Goal: Information Seeking & Learning: Learn about a topic

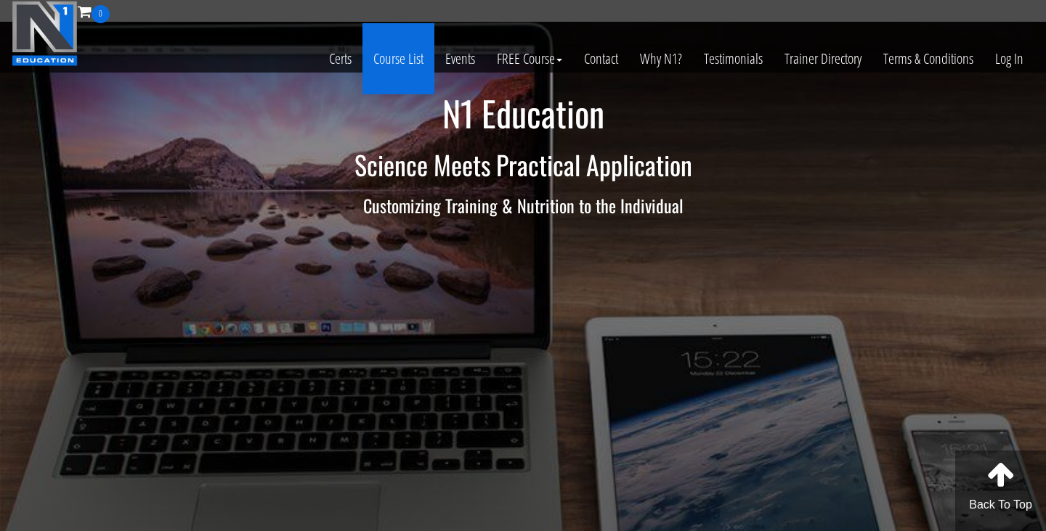
click at [403, 69] on link "Course List" at bounding box center [398, 58] width 72 height 71
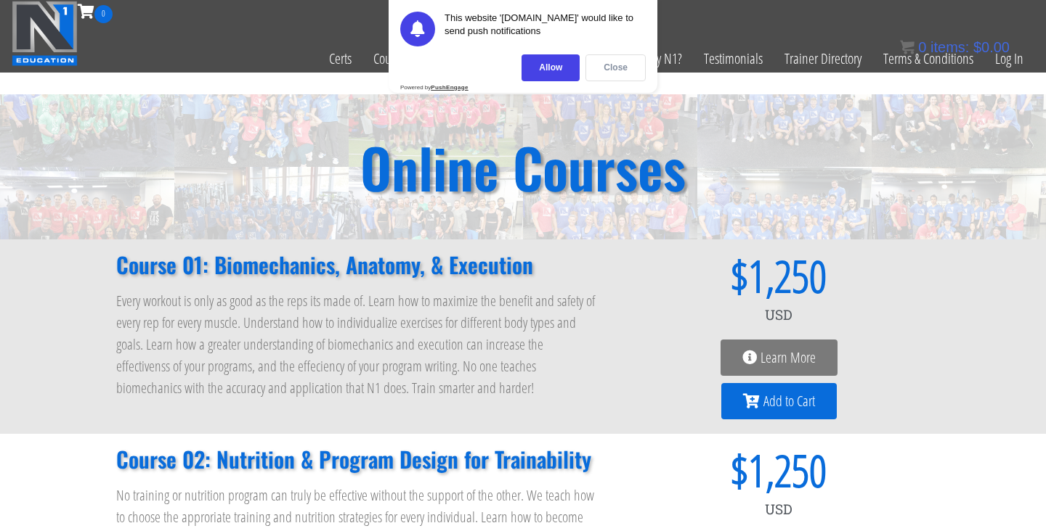
click at [614, 61] on div "Close" at bounding box center [615, 67] width 60 height 27
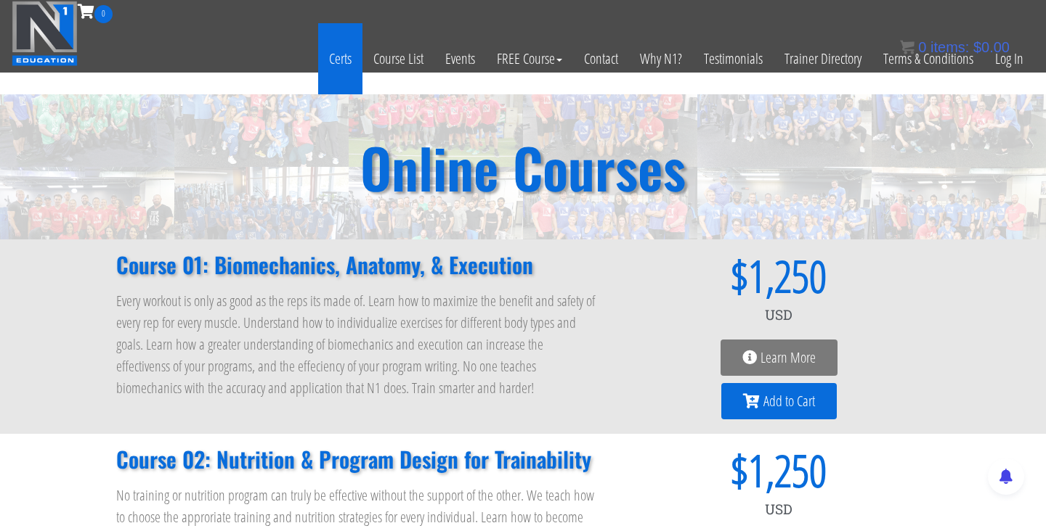
click at [336, 55] on link "Certs" at bounding box center [340, 58] width 44 height 71
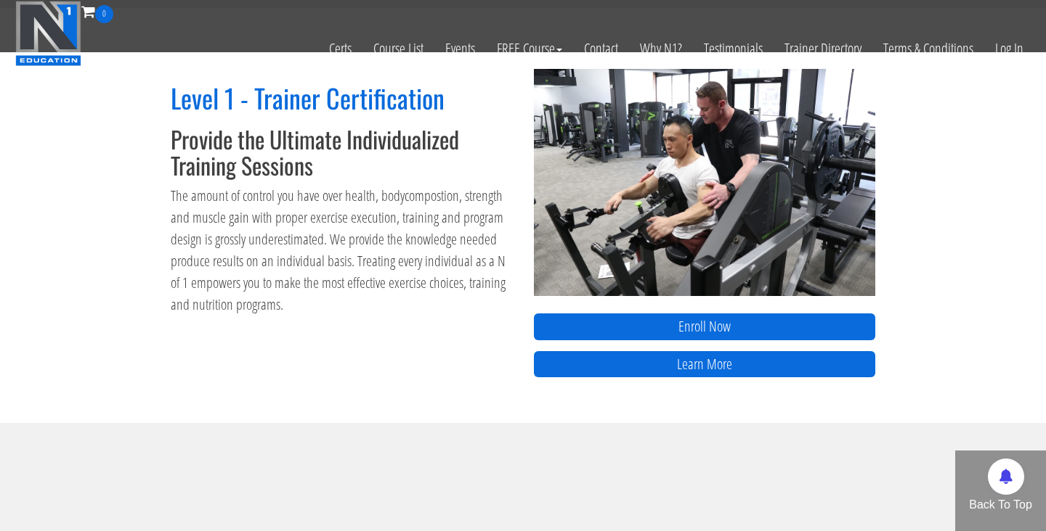
scroll to position [603, 0]
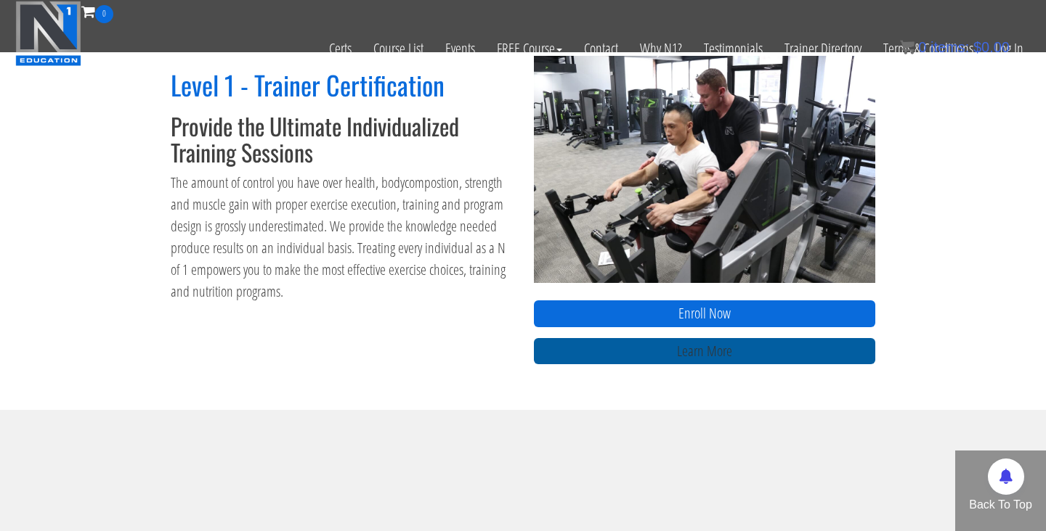
click at [686, 349] on link "Learn More" at bounding box center [704, 351] width 341 height 27
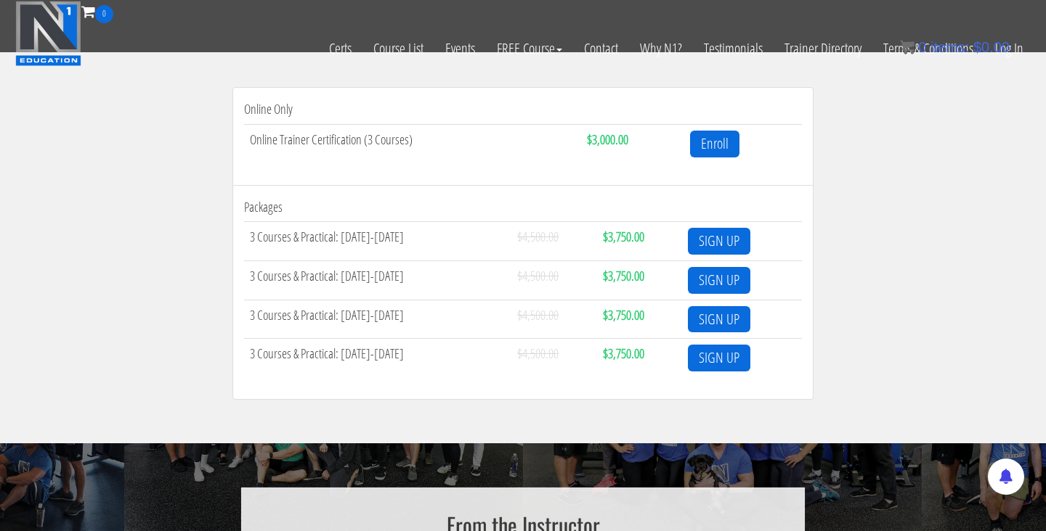
scroll to position [450, 0]
